Goal: Check status: Check status

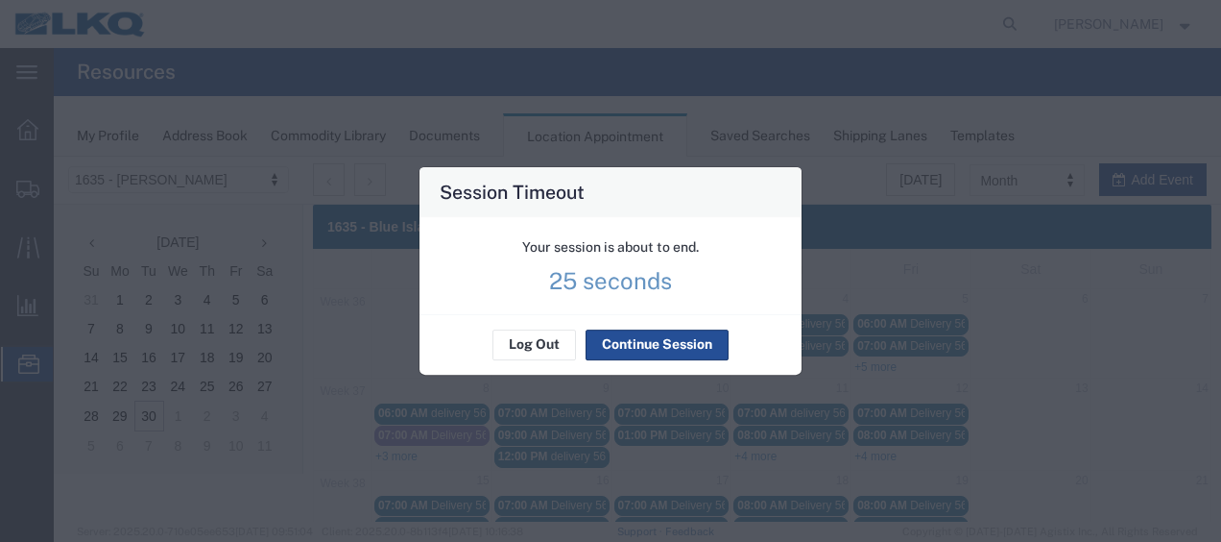
click at [623, 297] on div "Your session is about to end. 25 seconds" at bounding box center [611, 265] width 382 height 97
click at [626, 290] on p "24 seconds" at bounding box center [610, 280] width 123 height 19
drag, startPoint x: 626, startPoint y: 290, endPoint x: 549, endPoint y: 238, distance: 92.7
click at [594, 285] on p "23 seconds" at bounding box center [610, 280] width 123 height 19
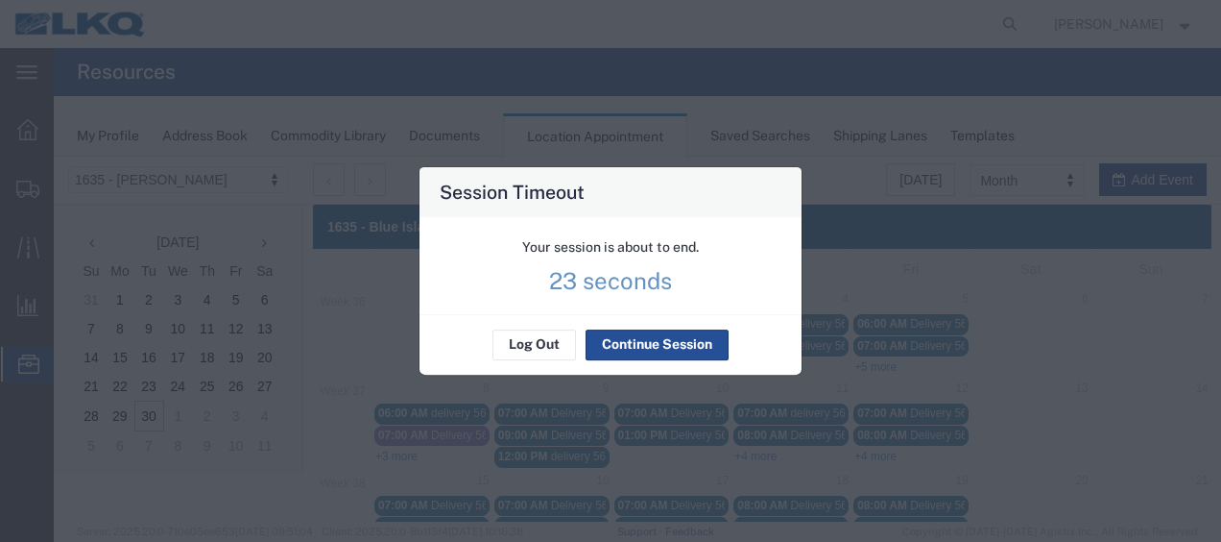
drag, startPoint x: 549, startPoint y: 238, endPoint x: 570, endPoint y: 323, distance: 87.1
click at [549, 238] on div "Your session is about to end." at bounding box center [610, 247] width 177 height 20
click at [568, 282] on p "22 seconds" at bounding box center [611, 280] width 122 height 19
click at [655, 341] on button "Continue Session" at bounding box center [657, 344] width 143 height 31
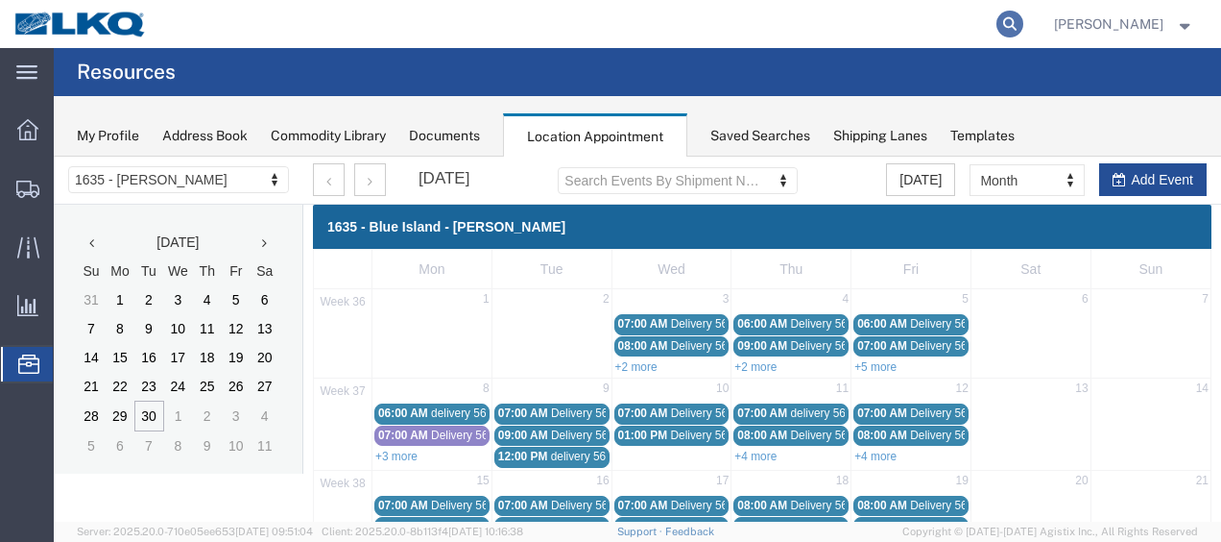
click at [1023, 17] on icon at bounding box center [1010, 24] width 27 height 27
click at [929, 23] on input "search" at bounding box center [705, 24] width 584 height 46
type input "64491575"
click at [1023, 23] on icon at bounding box center [1010, 24] width 27 height 27
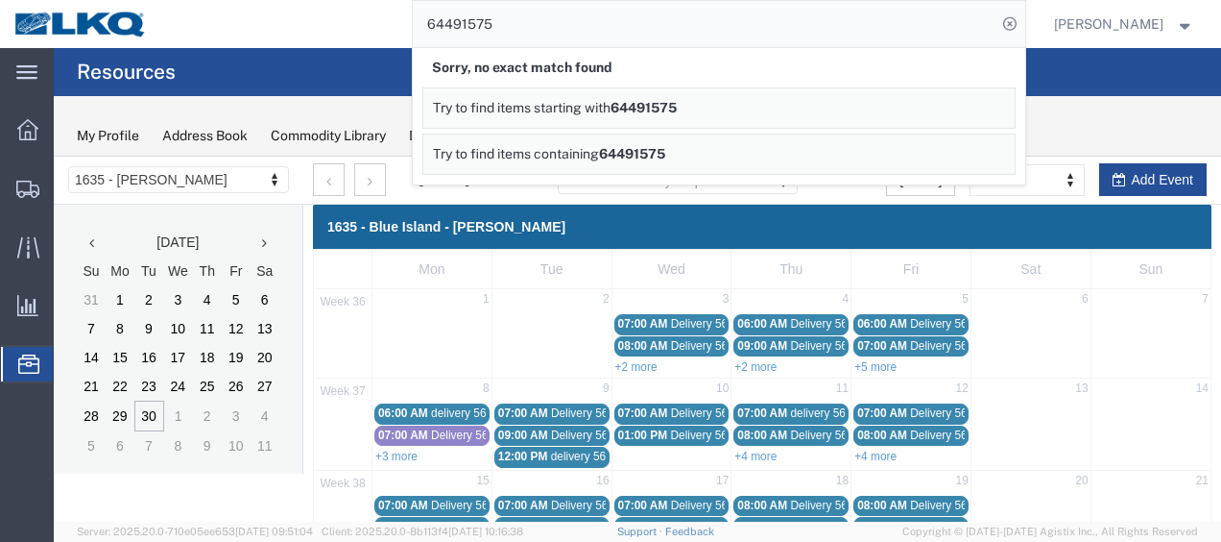
click at [229, 30] on div "64491575 Sorry, no exact match found Try to find items starting with 64491575 T…" at bounding box center [593, 24] width 864 height 48
